Goal: Check status: Check status

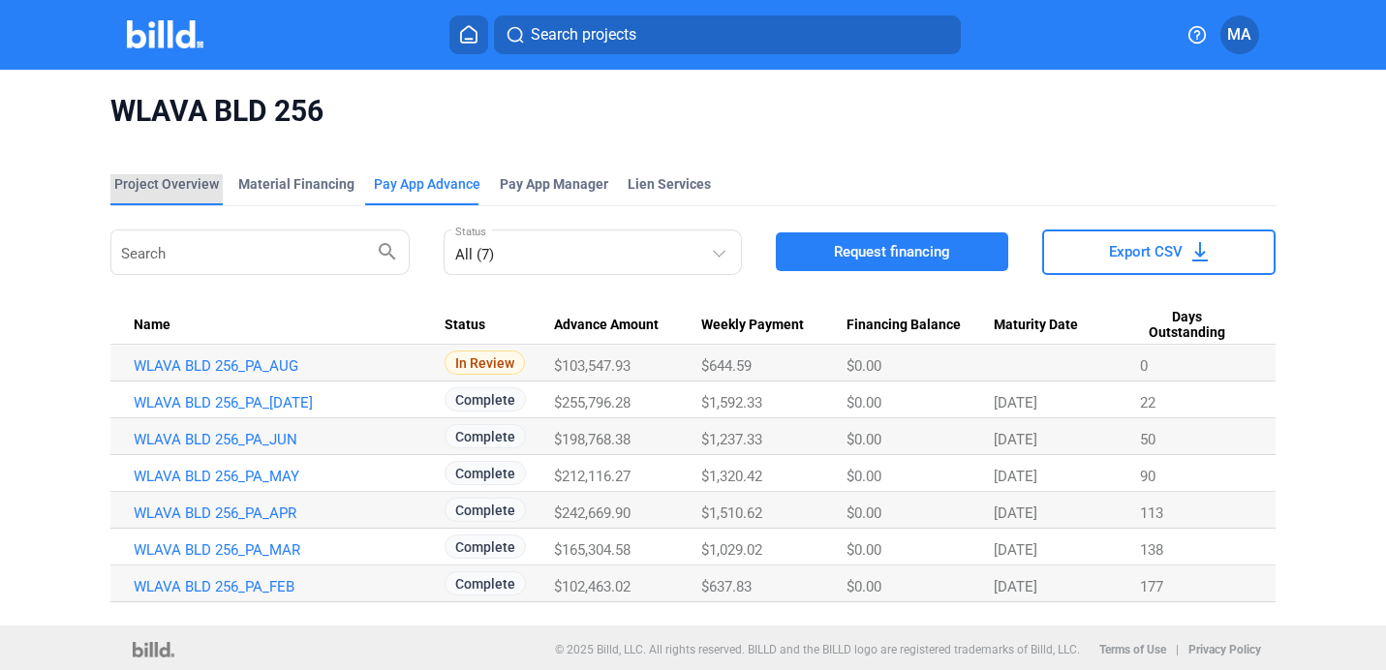
click at [192, 184] on div "Project Overview" at bounding box center [166, 183] width 105 height 19
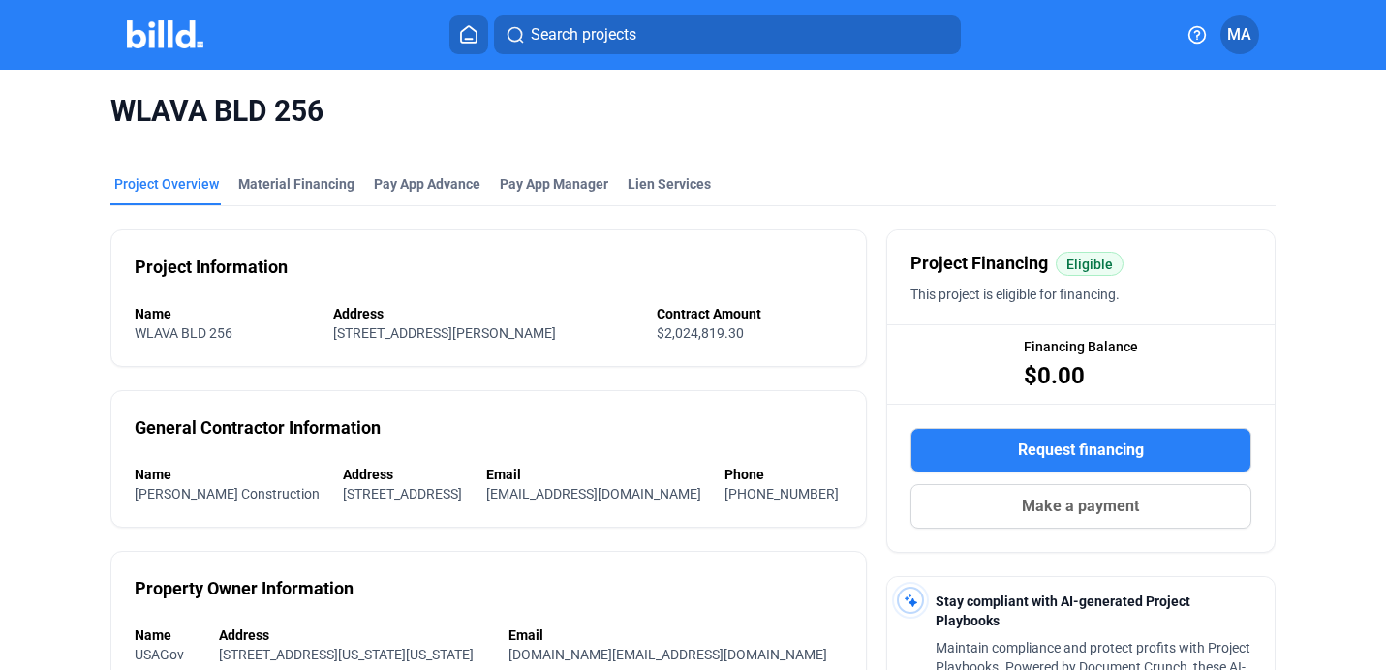
click at [460, 23] on button at bounding box center [469, 35] width 39 height 39
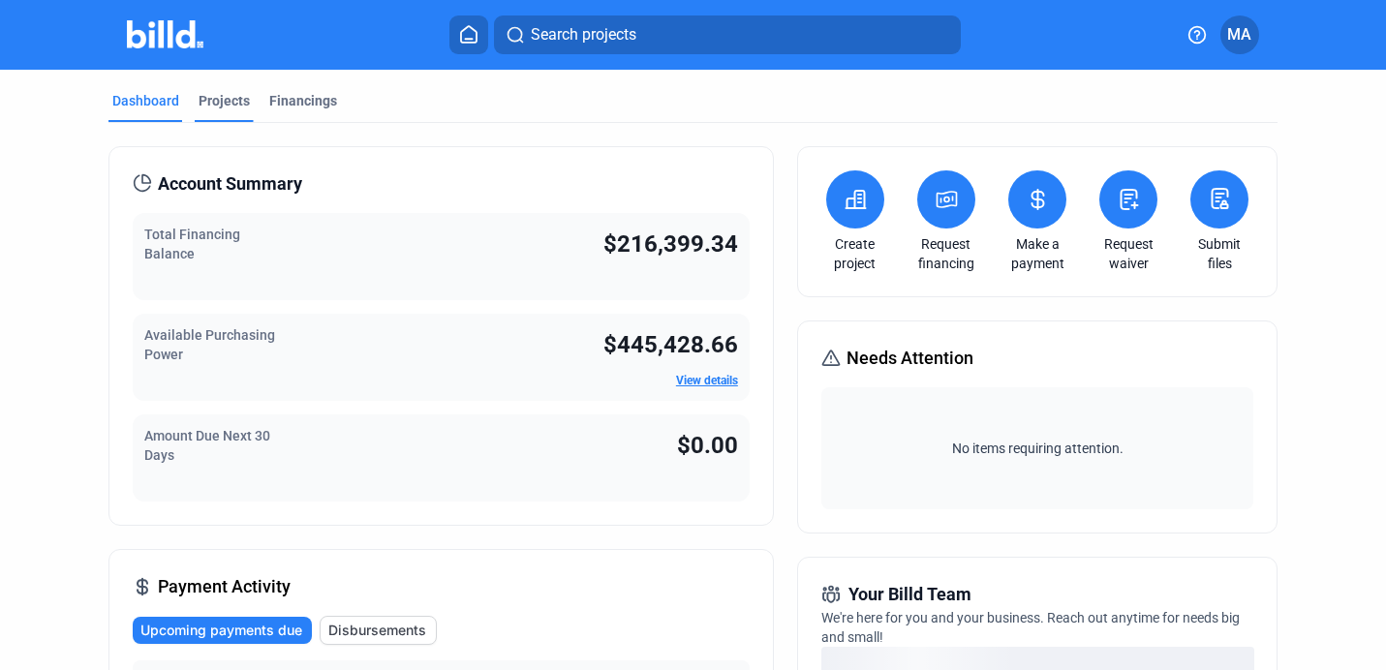
click at [237, 98] on div "Projects" at bounding box center [224, 100] width 51 height 19
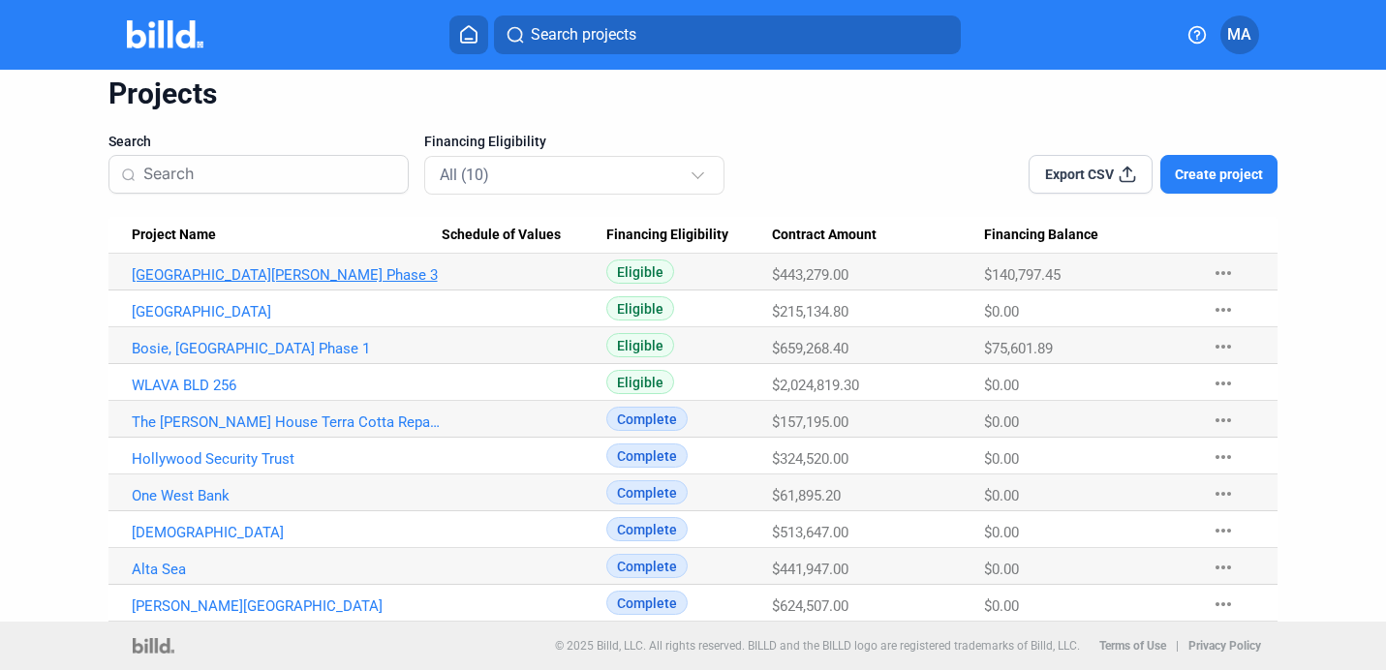
scroll to position [67, 0]
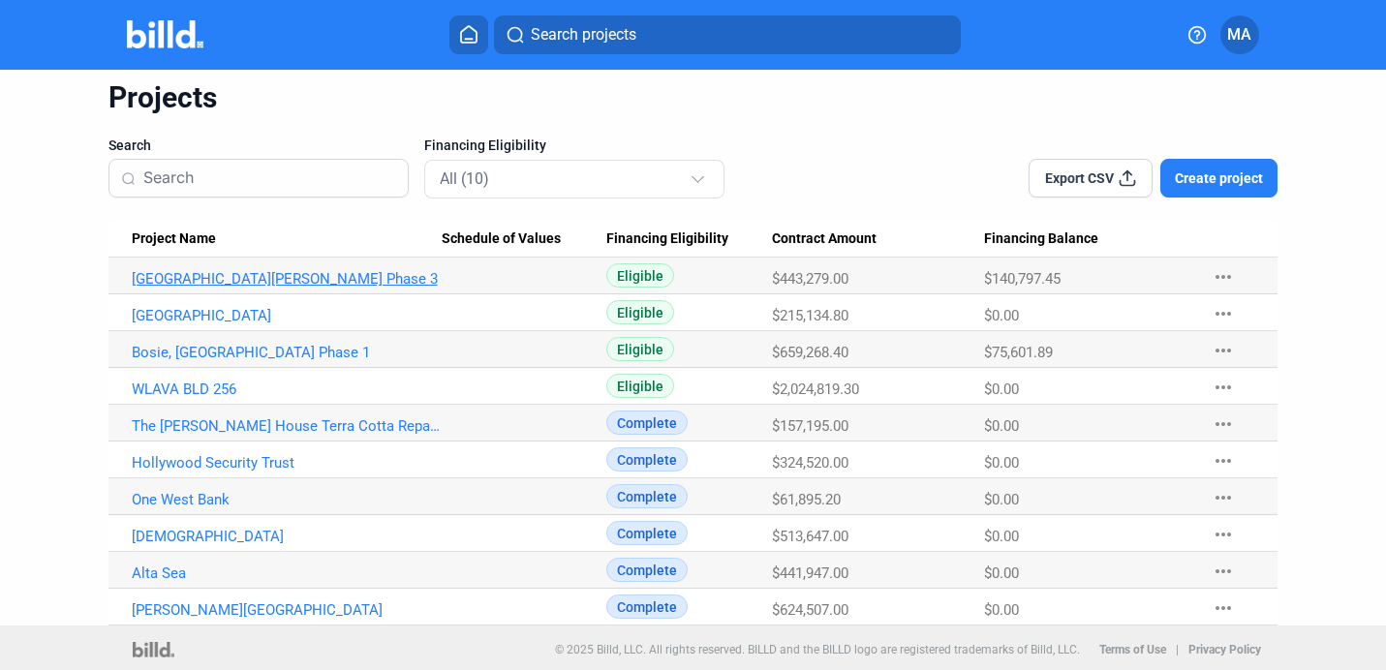
click at [317, 277] on link "[GEOGRAPHIC_DATA][PERSON_NAME] Phase 3" at bounding box center [287, 278] width 310 height 17
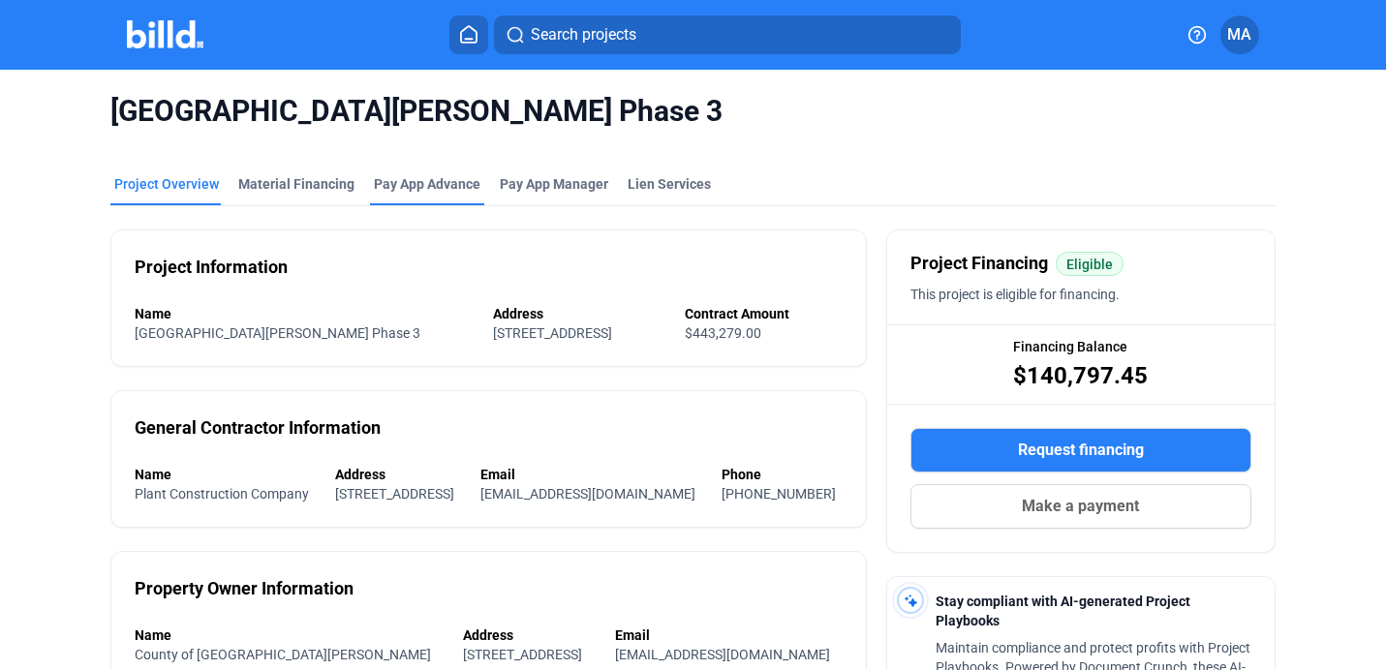
click at [407, 197] on div "Pay App Advance" at bounding box center [427, 189] width 114 height 31
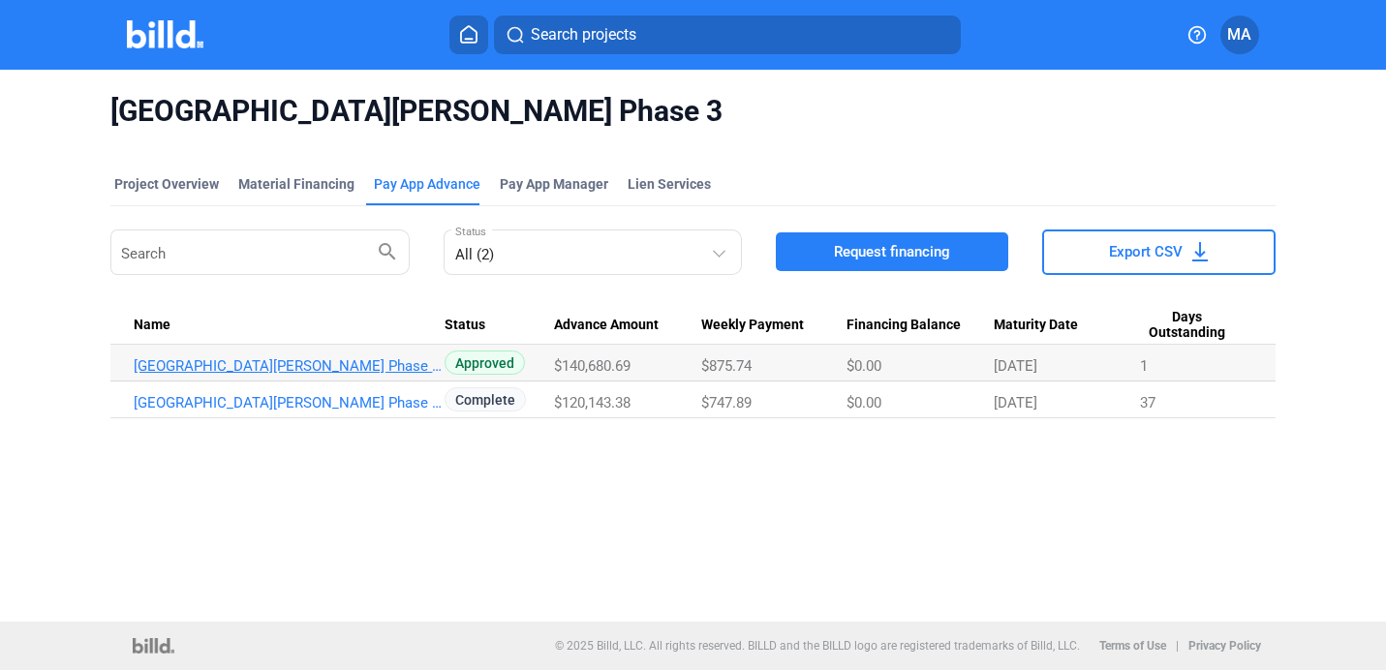
click at [332, 360] on link "[GEOGRAPHIC_DATA][PERSON_NAME] Phase 3_PA_AUG" at bounding box center [289, 365] width 310 height 17
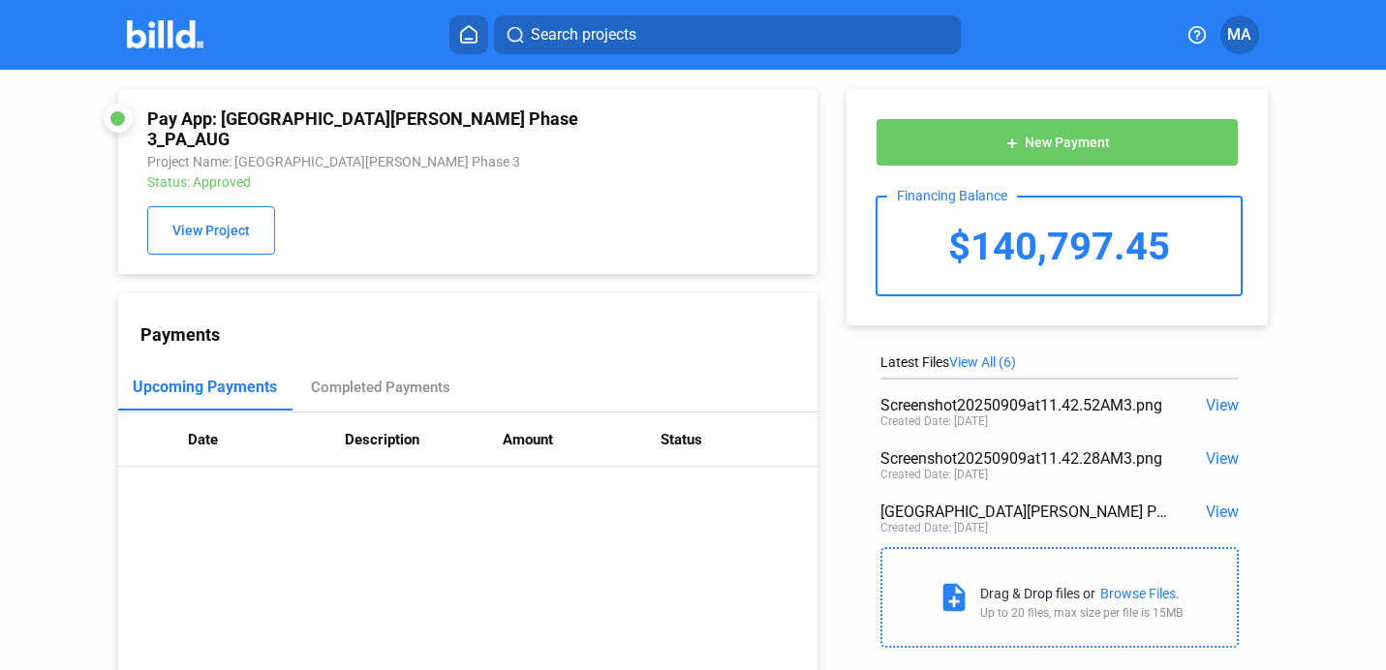
drag, startPoint x: 862, startPoint y: 258, endPoint x: 1279, endPoint y: 253, distance: 416.6
click at [1279, 253] on div "add New Payment Financing Balance $140,797.45 Latest Files View All (6) Screens…" at bounding box center [1067, 364] width 499 height 588
click at [1242, 244] on div "add New Payment Financing Balance $140,797.45" at bounding box center [1057, 207] width 421 height 236
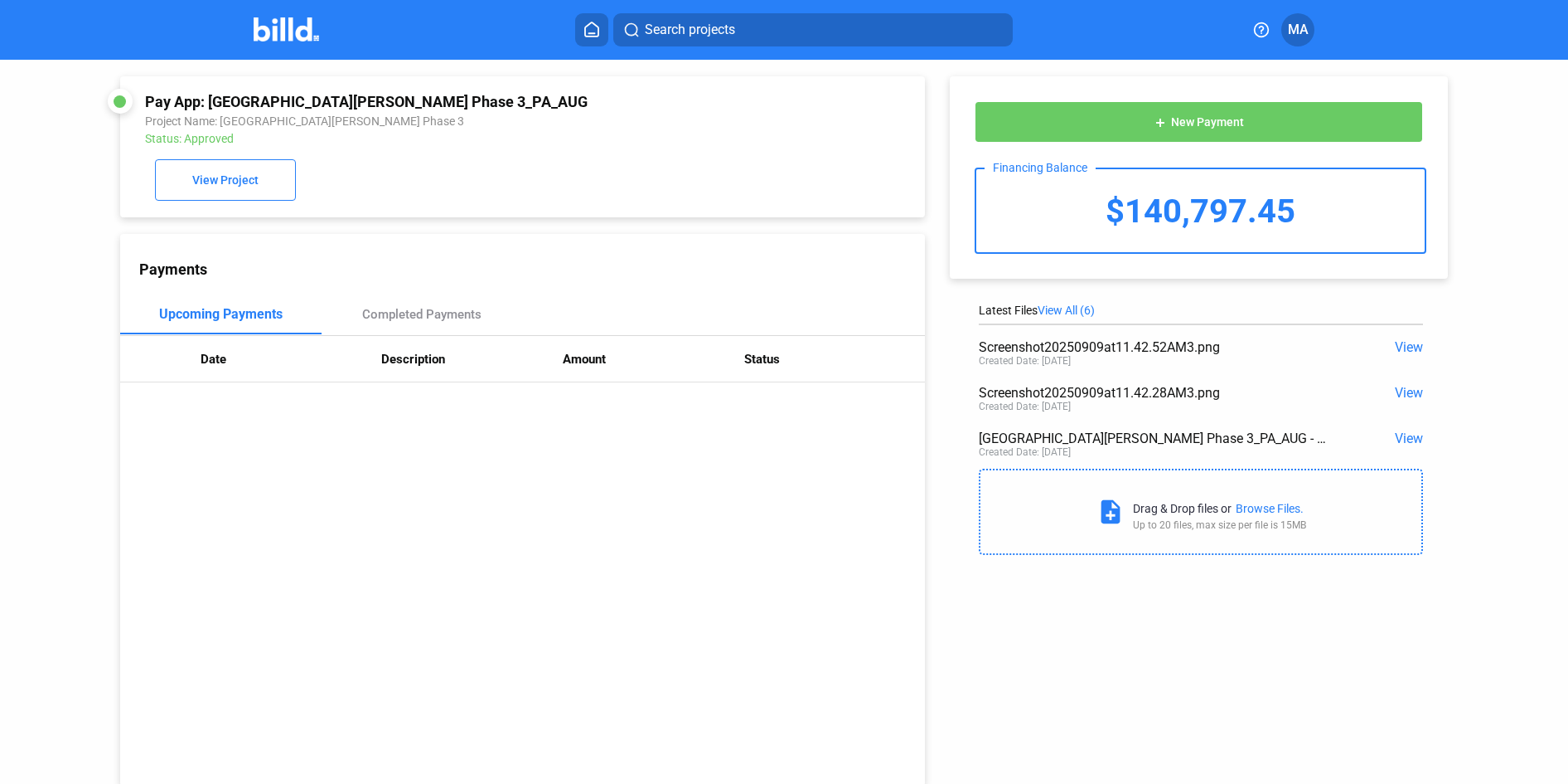
click at [589, 29] on icon at bounding box center [591, 29] width 16 height 15
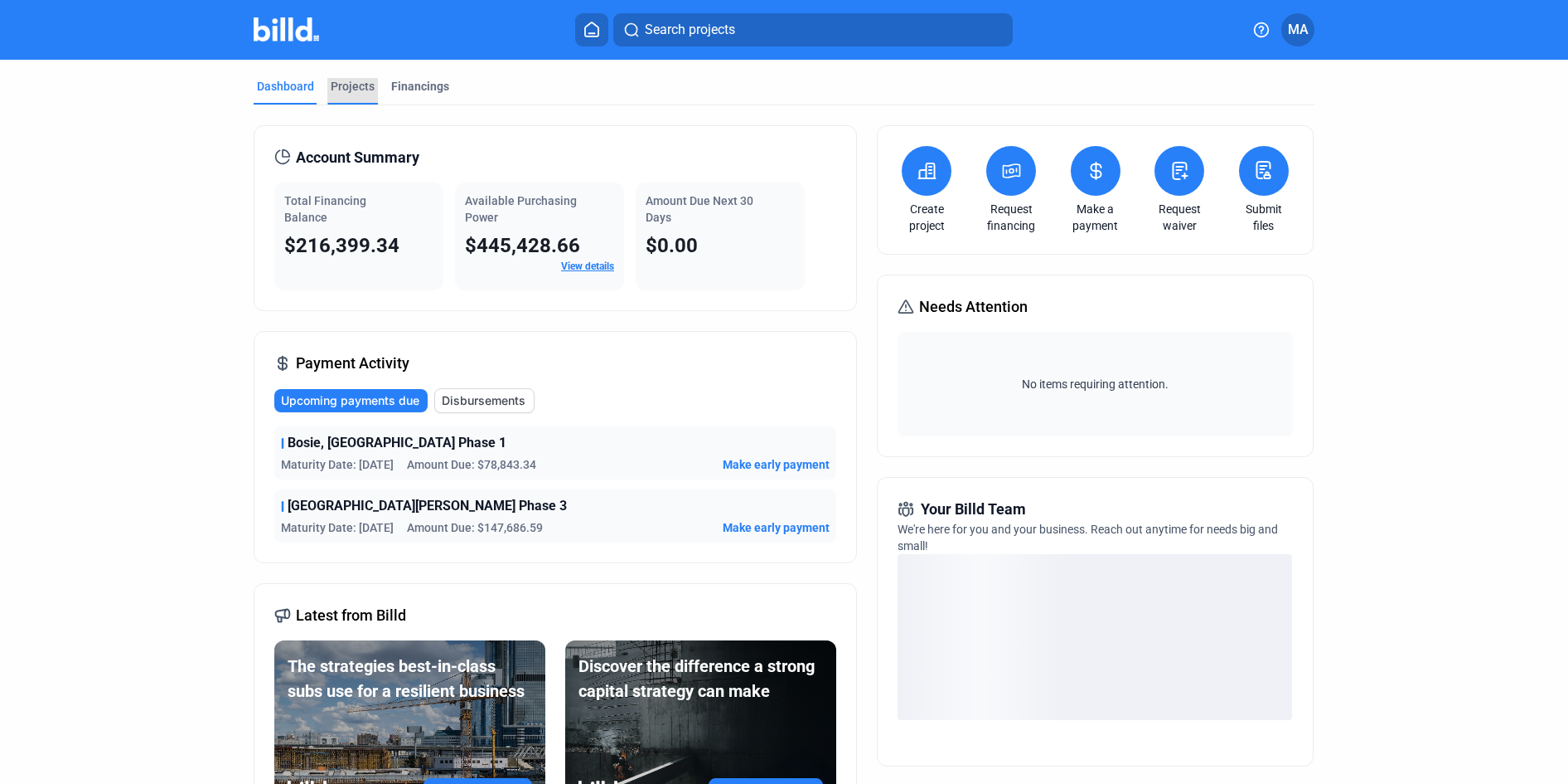
click at [339, 80] on div "Projects" at bounding box center [352, 86] width 44 height 16
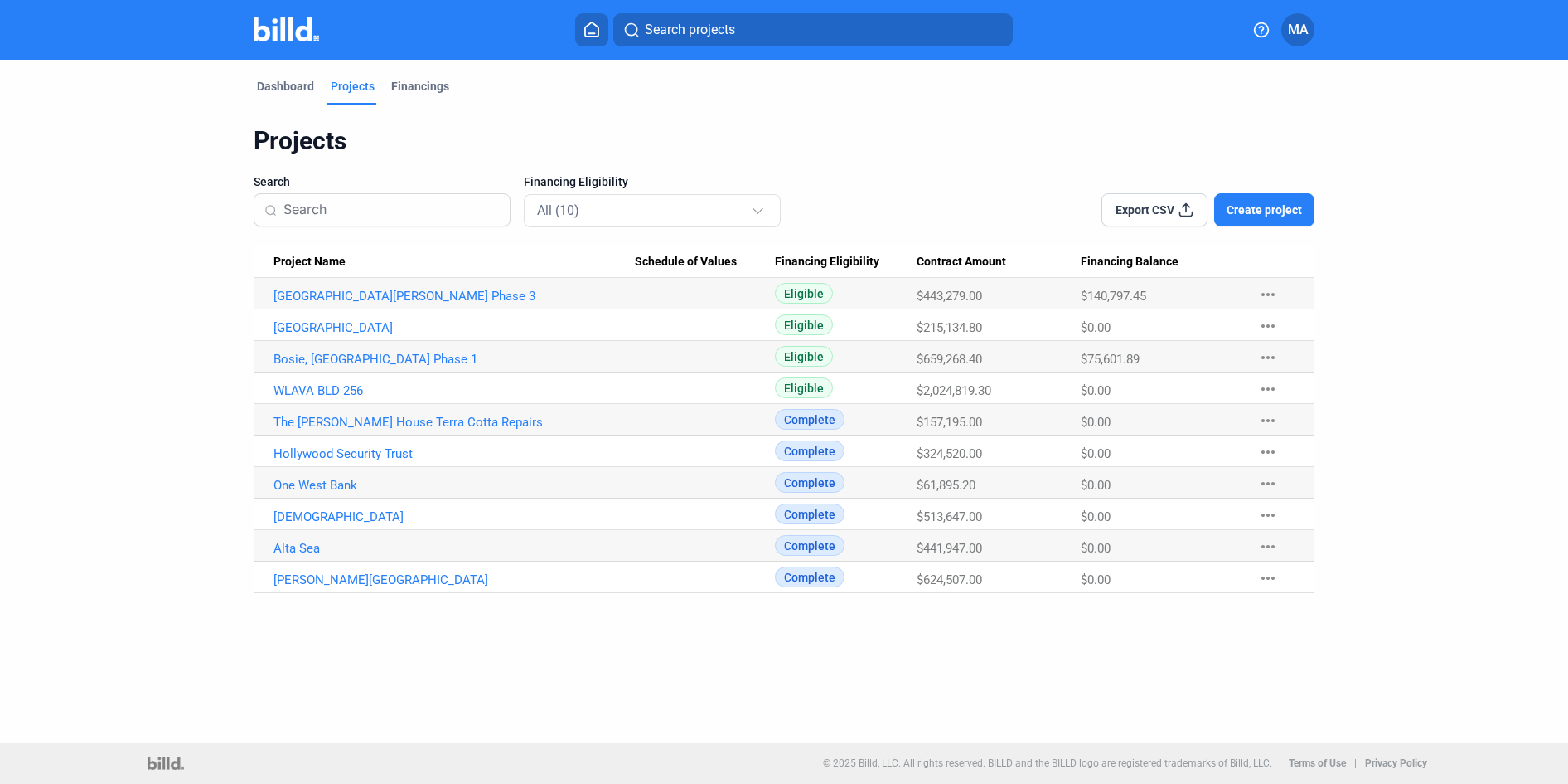
drag, startPoint x: 1187, startPoint y: 293, endPoint x: 254, endPoint y: 300, distance: 933.0
click at [256, 300] on tr "[GEOGRAPHIC_DATA][PERSON_NAME] Phase 3 Eligible $443,279.00 $140,797.45 more_ho…" at bounding box center [784, 294] width 1061 height 32
click at [1163, 294] on div "$140,797.45" at bounding box center [1161, 295] width 161 height 15
drag, startPoint x: 1163, startPoint y: 294, endPoint x: 251, endPoint y: 294, distance: 912.0
click at [251, 294] on div "Dashboard Projects Financings Projects Search Financing Eligibility All (10) Ex…" at bounding box center [784, 326] width 1127 height 533
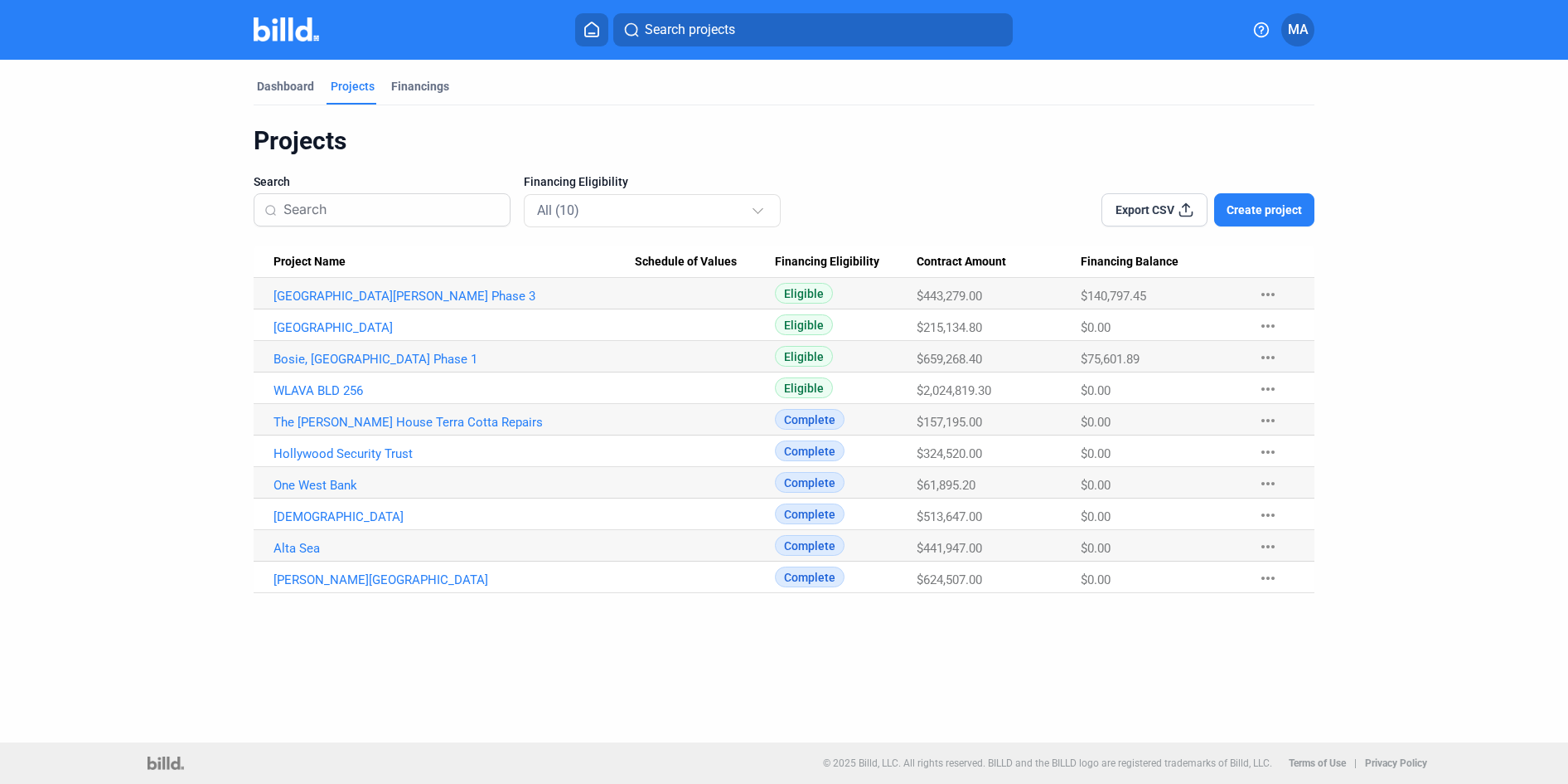
click at [1157, 299] on div "$140,797.45" at bounding box center [1161, 295] width 161 height 15
click at [1163, 356] on div "$75,601.89" at bounding box center [1161, 359] width 161 height 15
drag, startPoint x: 1171, startPoint y: 355, endPoint x: 244, endPoint y: 365, distance: 927.1
click at [244, 365] on div "Dashboard Projects Financings Projects Search Financing Eligibility All (10) Ex…" at bounding box center [784, 326] width 1127 height 533
drag, startPoint x: 578, startPoint y: 97, endPoint x: 493, endPoint y: 10, distance: 121.6
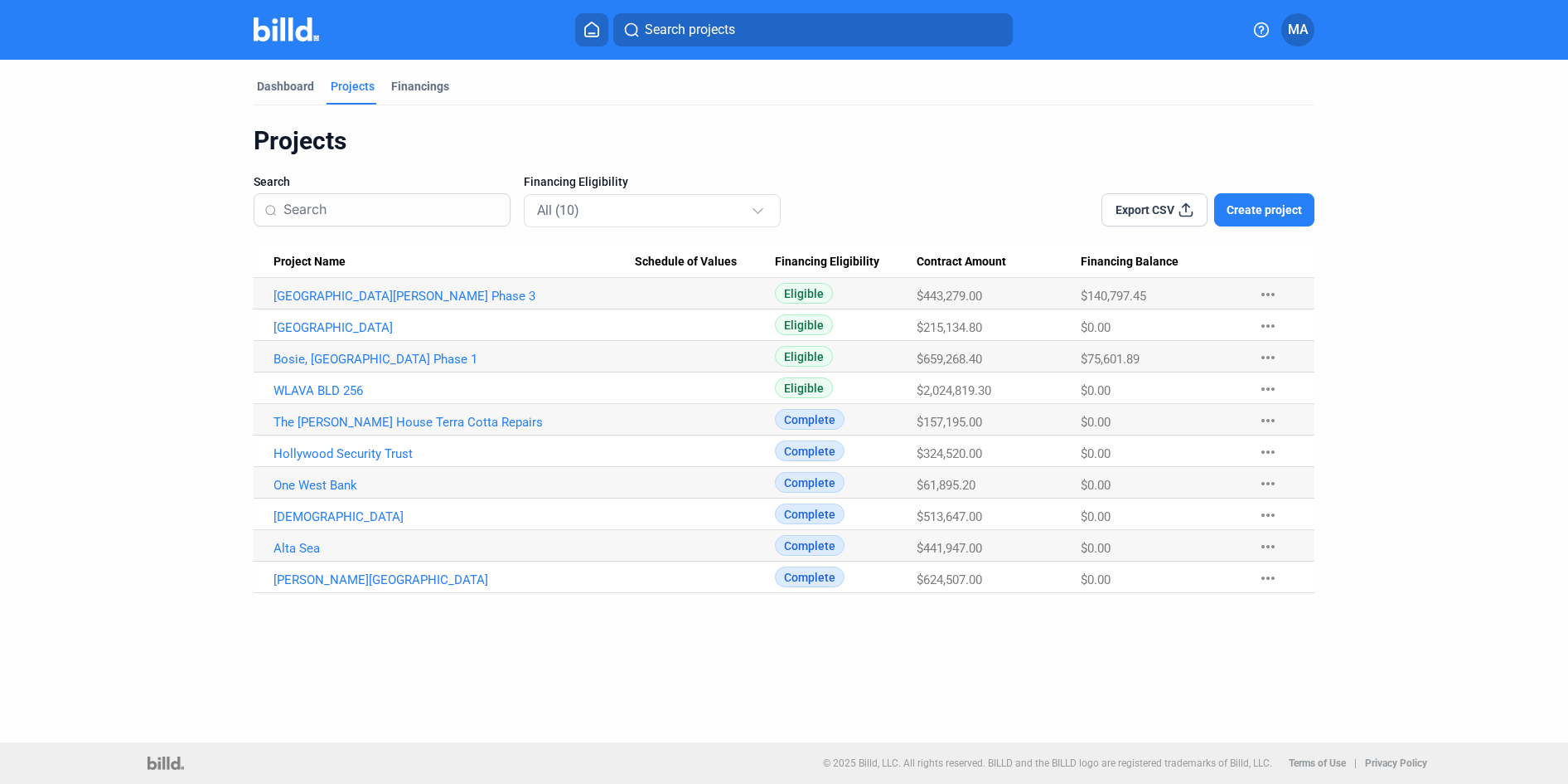
click at [578, 97] on div "Dashboard Projects Financings" at bounding box center [784, 91] width 1061 height 27
click at [339, 385] on link "WLAVA BLD 256" at bounding box center [454, 390] width 361 height 15
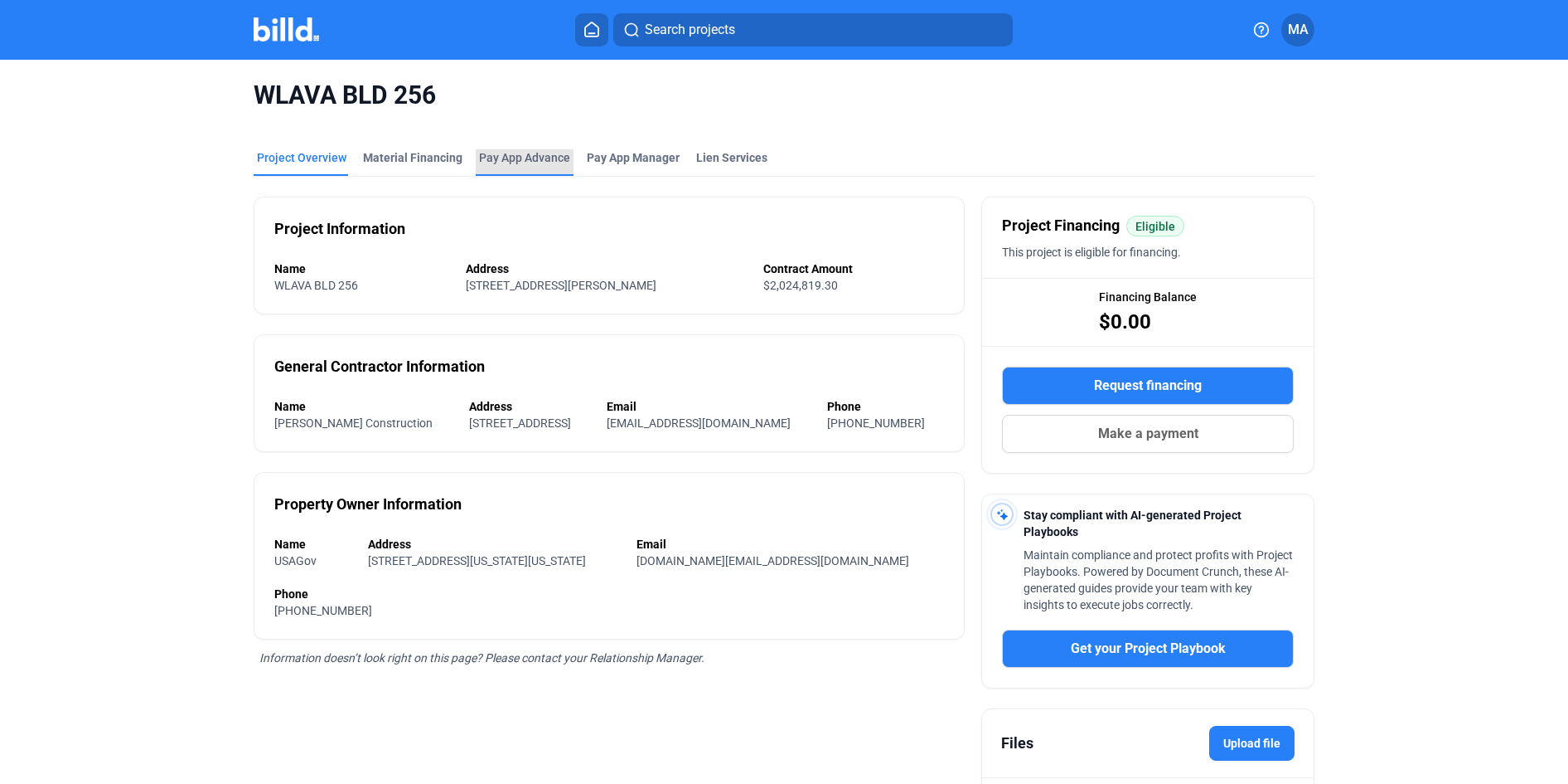
click at [518, 151] on div "Pay App Advance" at bounding box center [524, 157] width 92 height 16
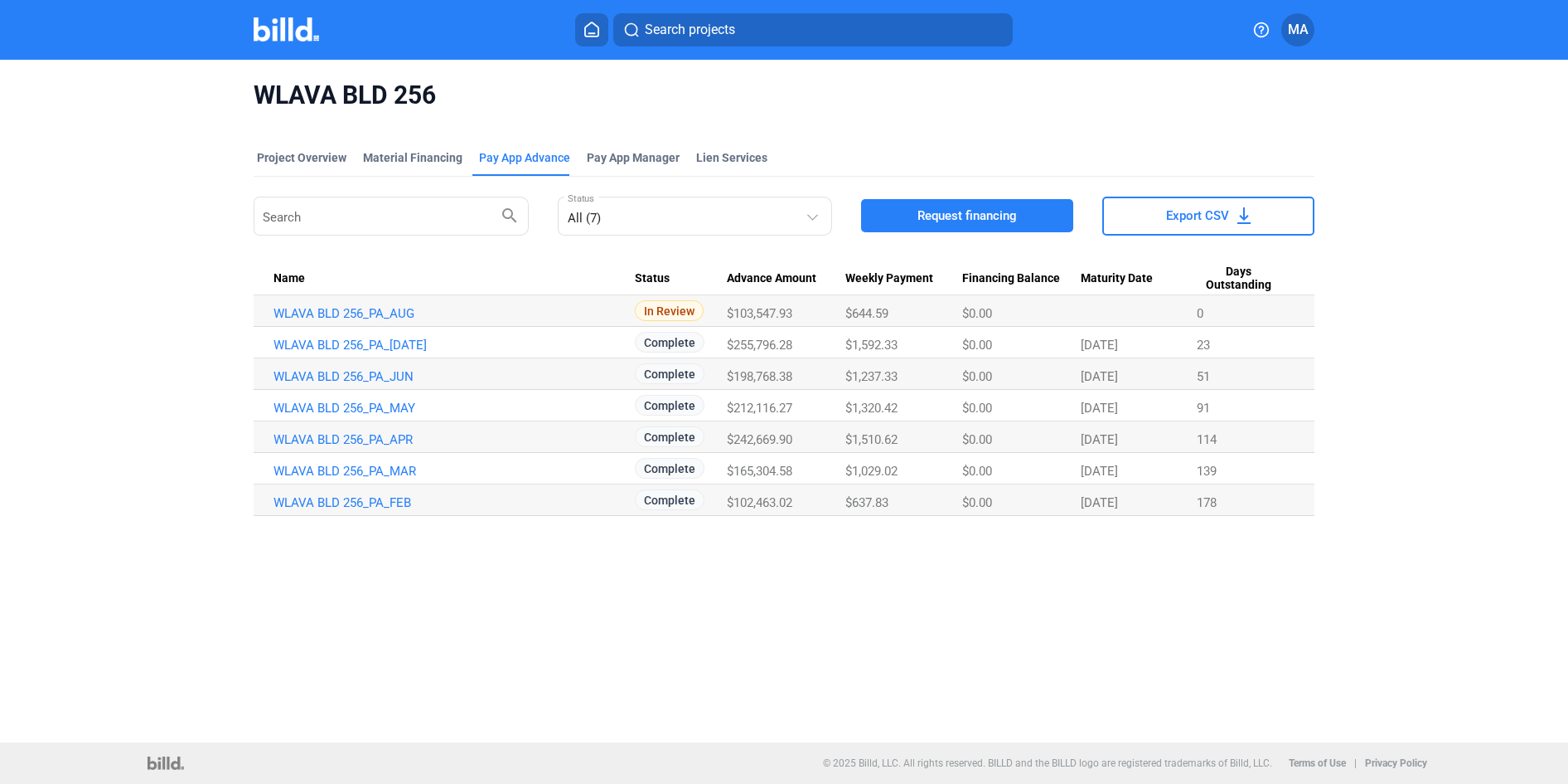
drag, startPoint x: 743, startPoint y: 309, endPoint x: 876, endPoint y: 321, distance: 133.5
click at [876, 321] on tr "WLAVA BLD 256_PA_AUG In Review $103,547.93 $644.59 $0.00 0" at bounding box center [784, 311] width 1061 height 32
click at [876, 321] on Payment "$644.59" at bounding box center [903, 311] width 117 height 32
